Goal: Information Seeking & Learning: Compare options

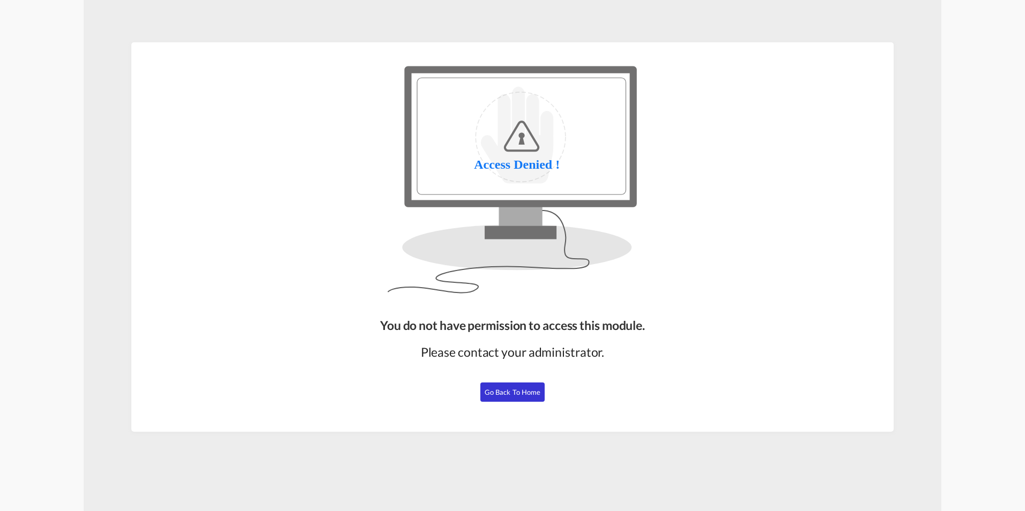
click at [517, 403] on div "You do not have permission to access this module. Please contact your administr…" at bounding box center [512, 370] width 273 height 115
click at [518, 396] on span "Go Back to Home" at bounding box center [513, 392] width 56 height 9
